Goal: Navigation & Orientation: Find specific page/section

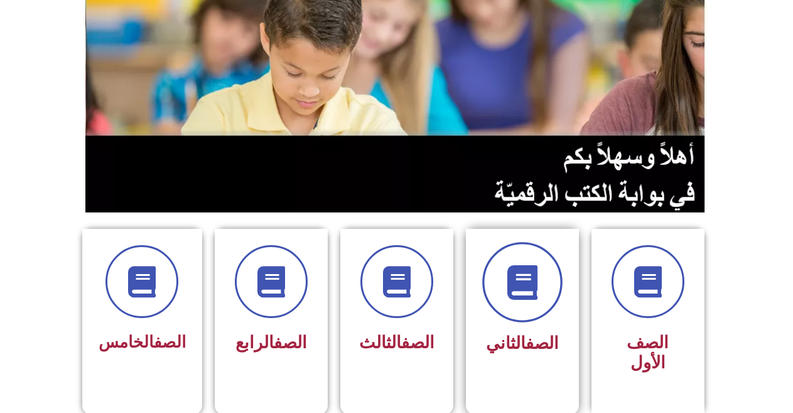
scroll to position [186, 0]
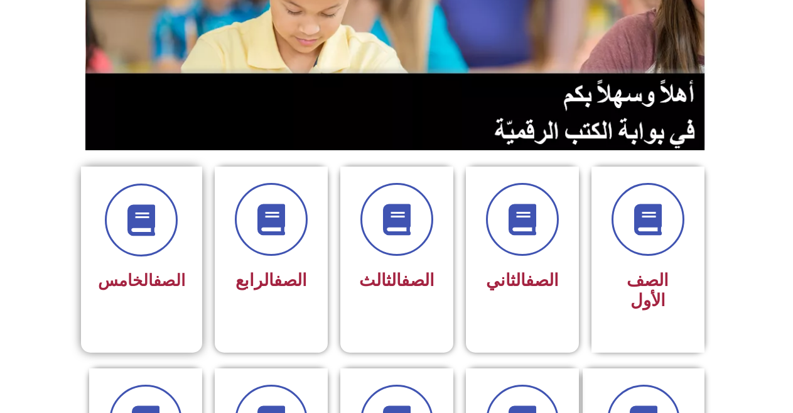
click at [171, 249] on div at bounding box center [141, 219] width 87 height 73
